Goal: Navigation & Orientation: Understand site structure

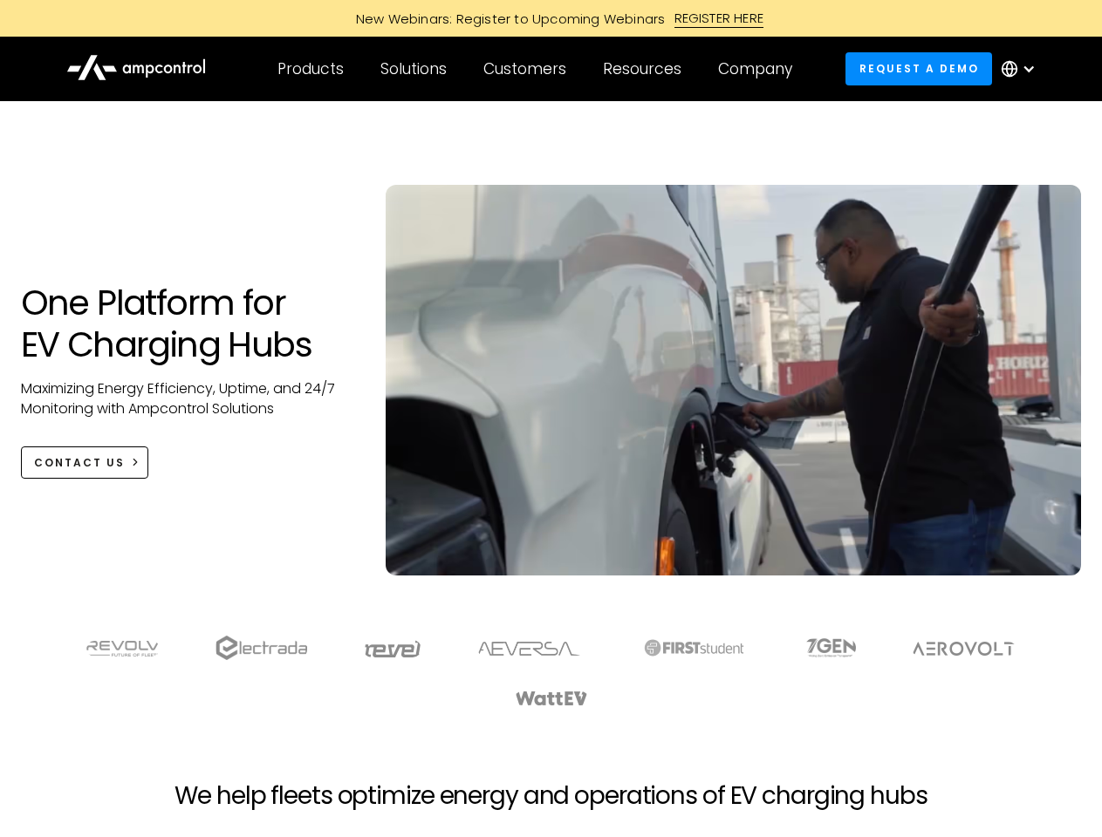
click at [536, 69] on div "Customers" at bounding box center [524, 68] width 83 height 19
click at [310, 69] on div "Products" at bounding box center [310, 68] width 66 height 19
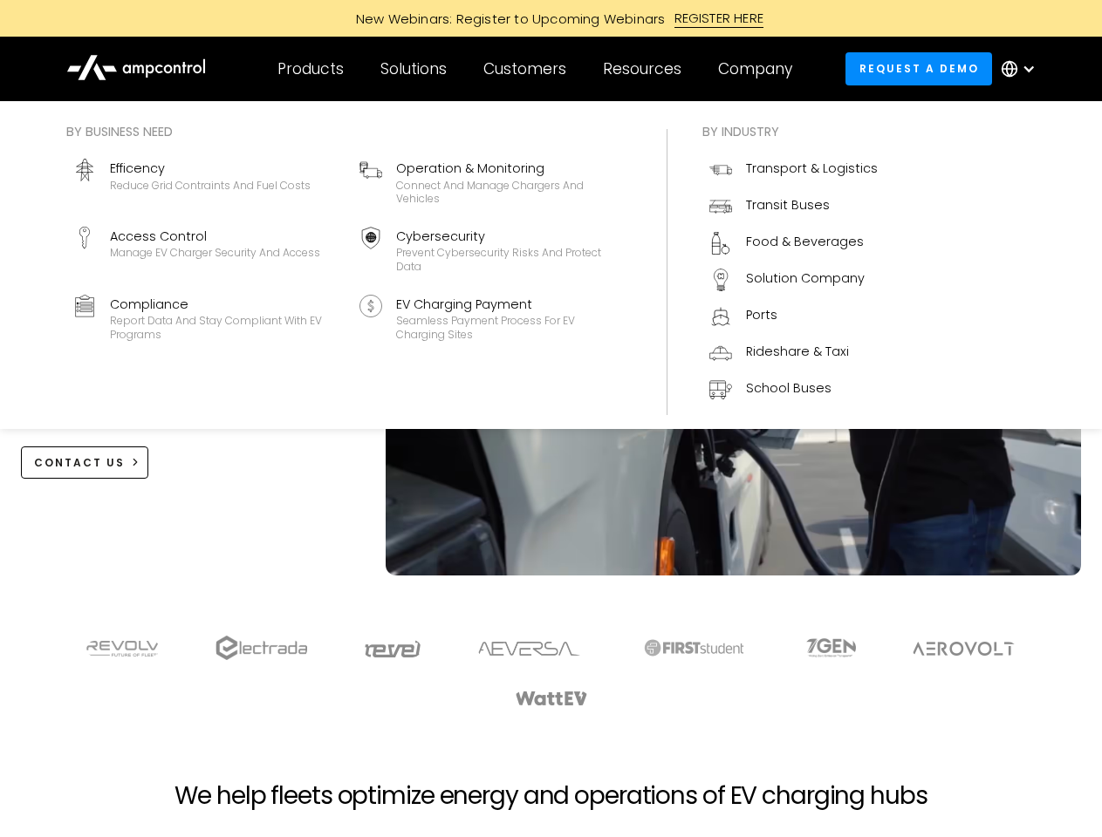
click at [414, 69] on div "Solutions" at bounding box center [413, 68] width 66 height 19
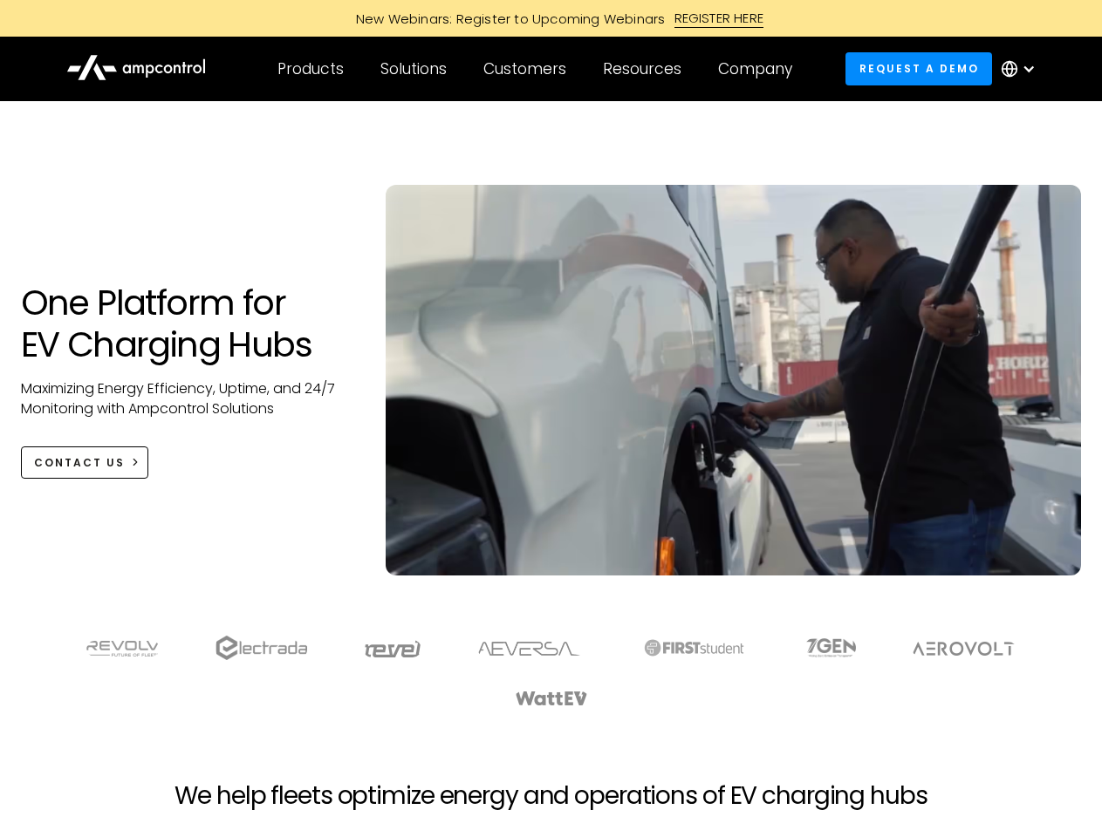
click at [528, 69] on div "Customers" at bounding box center [524, 68] width 83 height 19
click at [646, 69] on div "Resources" at bounding box center [642, 68] width 79 height 19
click at [761, 69] on div "Company" at bounding box center [755, 68] width 74 height 19
click at [1022, 69] on div at bounding box center [1029, 69] width 14 height 14
